Goal: Task Accomplishment & Management: Manage account settings

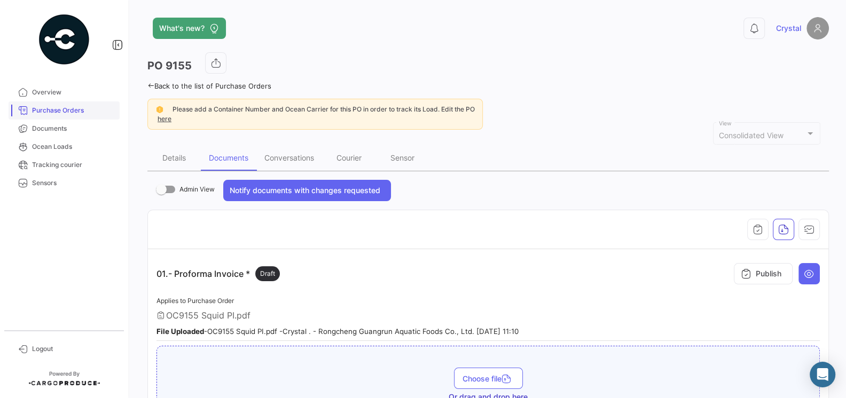
click at [57, 116] on link "Purchase Orders" at bounding box center [64, 110] width 111 height 18
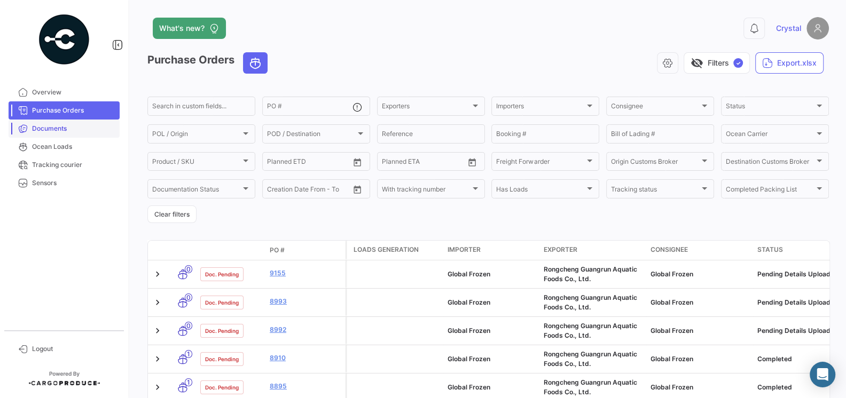
click at [56, 133] on link "Documents" at bounding box center [64, 129] width 111 height 18
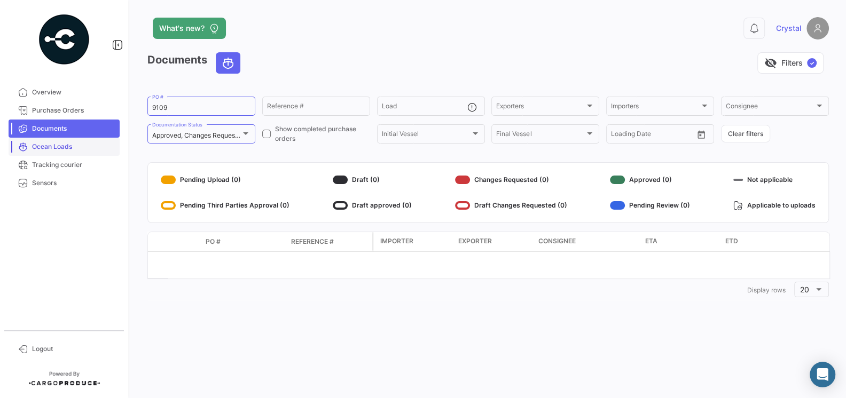
click at [54, 149] on span "Ocean Loads" at bounding box center [73, 147] width 83 height 10
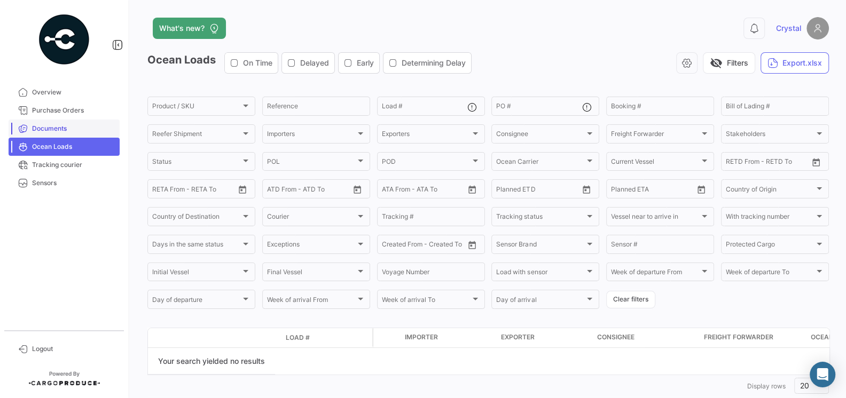
click at [49, 133] on link "Documents" at bounding box center [64, 129] width 111 height 18
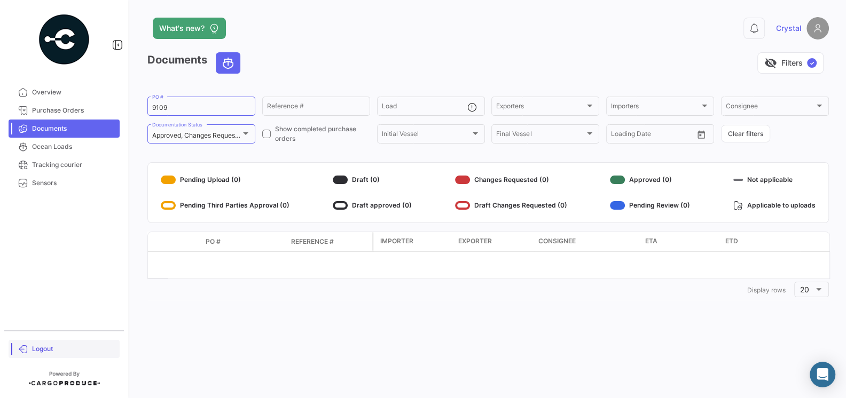
click at [40, 353] on span "Logout" at bounding box center [73, 349] width 83 height 10
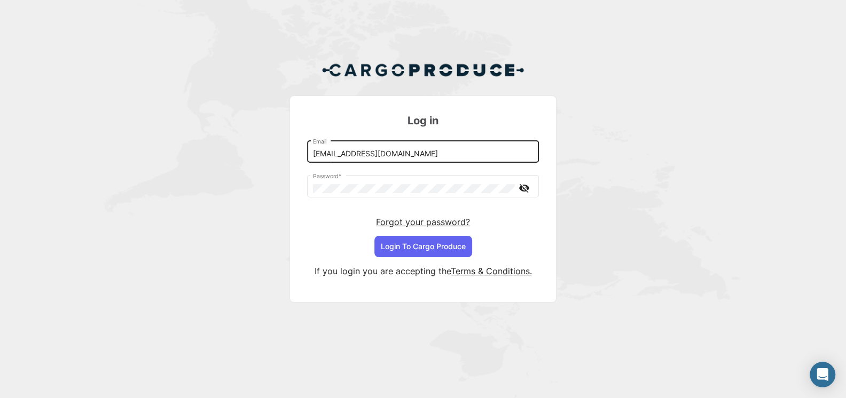
click at [426, 158] on input "[EMAIL_ADDRESS][DOMAIN_NAME]" at bounding box center [423, 153] width 220 height 9
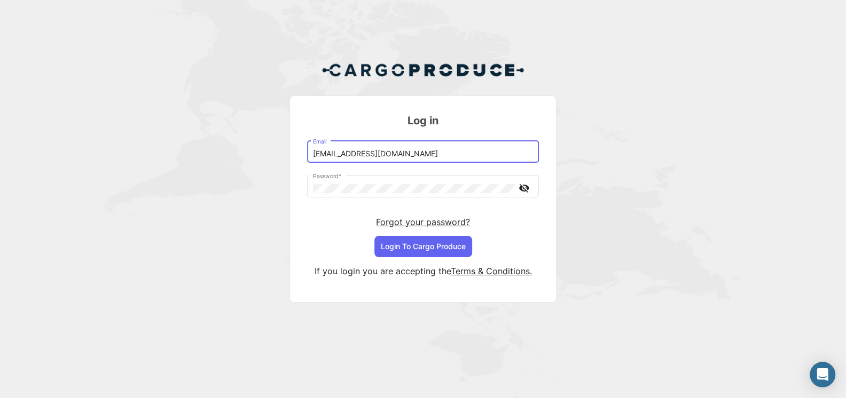
click at [454, 155] on input "[EMAIL_ADDRESS][DOMAIN_NAME]" at bounding box center [423, 153] width 220 height 9
type input "[EMAIL_ADDRESS][DOMAIN_NAME]"
click at [429, 245] on button "Login To Cargo Produce" at bounding box center [423, 246] width 98 height 21
